Goal: Transaction & Acquisition: Download file/media

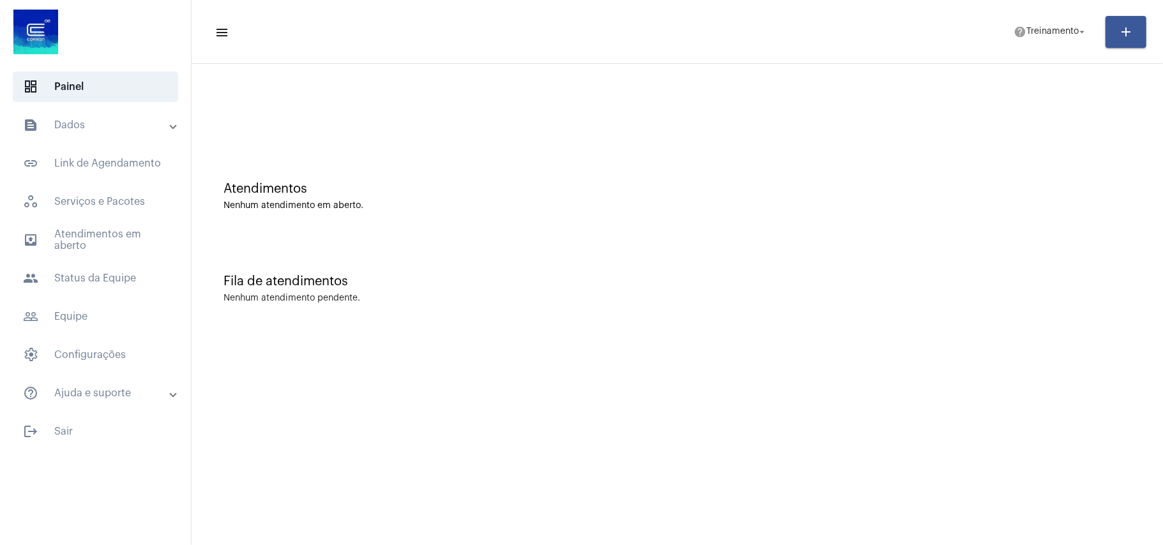
click at [70, 118] on mat-panel-title "text_snippet_outlined Dados" at bounding box center [97, 125] width 148 height 15
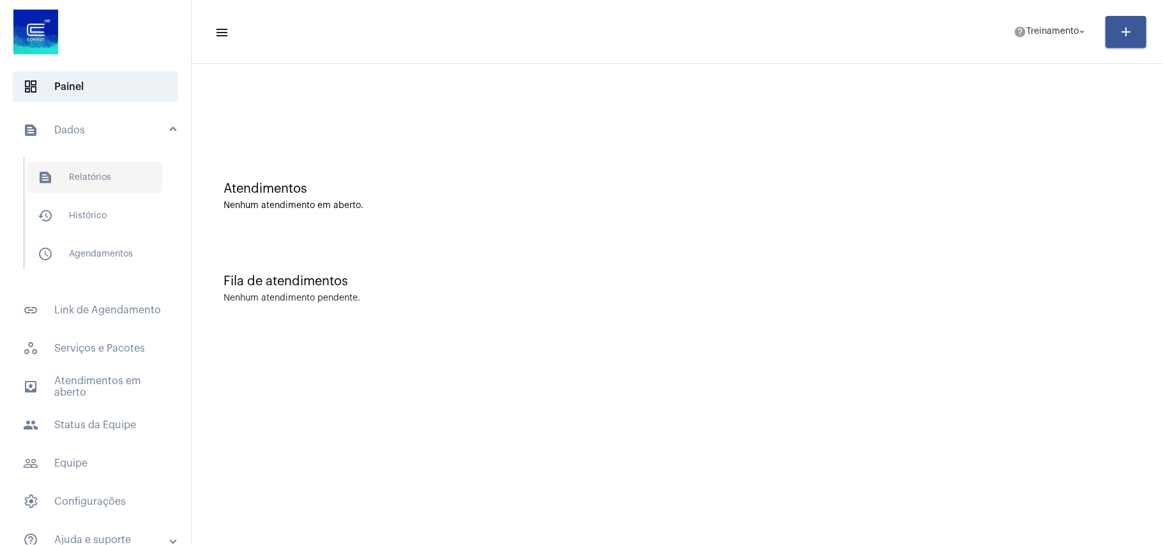
click at [70, 181] on span "text_snippet_outlined Relatórios" at bounding box center [94, 177] width 135 height 31
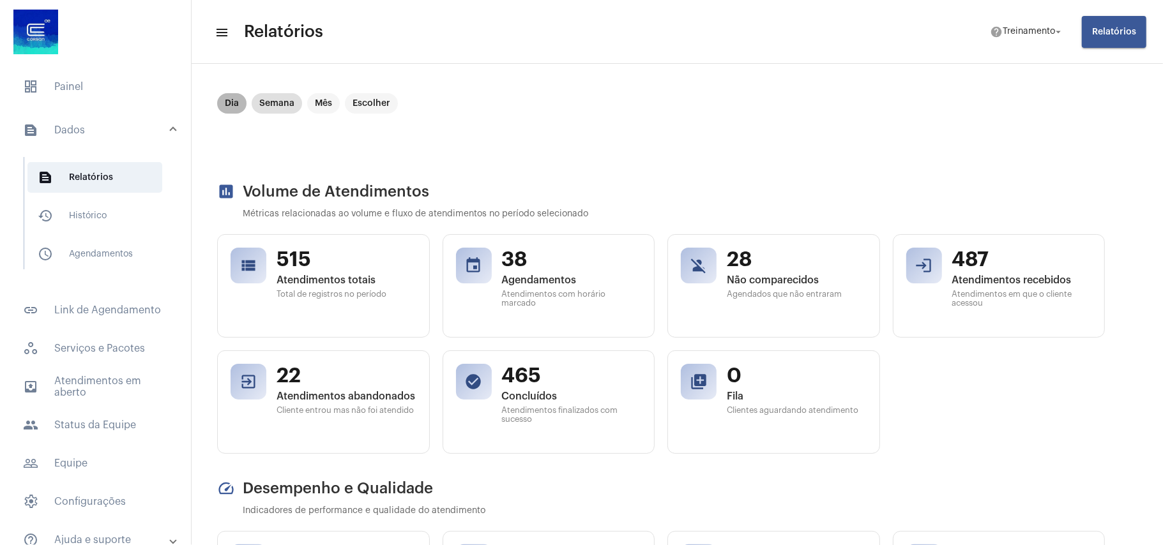
click at [235, 106] on mat-chip "Dia" at bounding box center [231, 103] width 29 height 20
click at [1129, 27] on span "Relatórios" at bounding box center [1114, 31] width 44 height 9
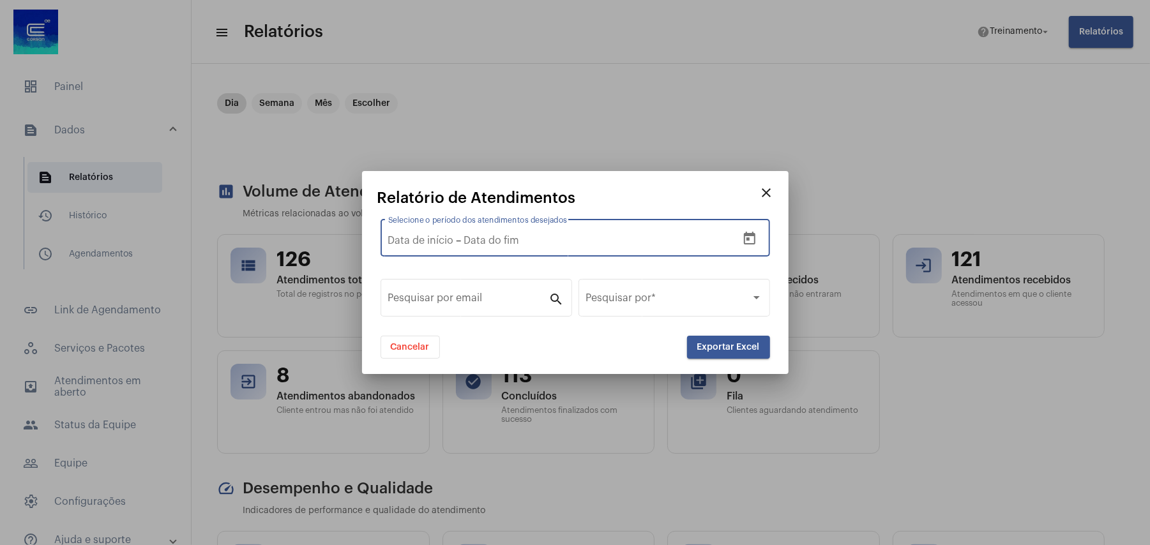
click at [532, 238] on input "text" at bounding box center [550, 240] width 172 height 11
type input "[DATE]"
click at [722, 349] on span "Exportar Excel" at bounding box center [728, 347] width 63 height 9
